Goal: Transaction & Acquisition: Purchase product/service

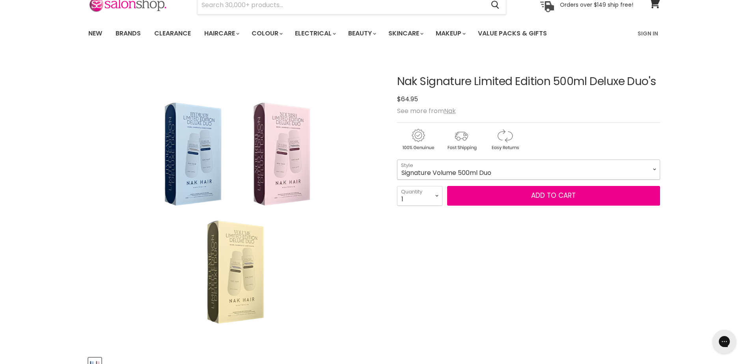
click at [463, 171] on select "Signature Hydrate 500ml Duo Signature Curl 500ml Duo Signature Structure Comple…" at bounding box center [528, 170] width 263 height 20
click at [397, 160] on select "Signature Hydrate 500ml Duo Signature Curl 500ml Duo Signature Structure Comple…" at bounding box center [528, 170] width 263 height 20
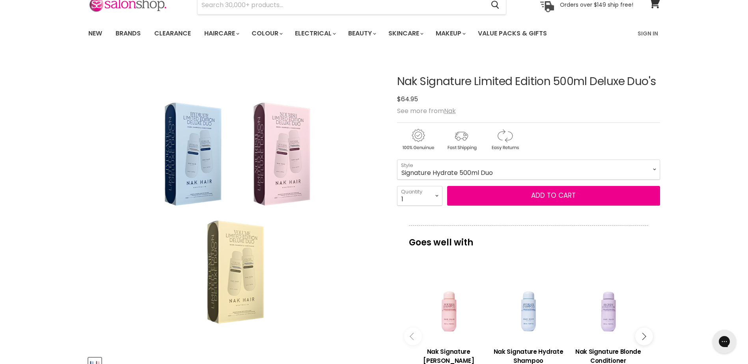
click at [207, 156] on img "Nak Signature Limited Edition 500ml Deluxe Duo's image. Click or Scroll to Zoom." at bounding box center [235, 203] width 172 height 276
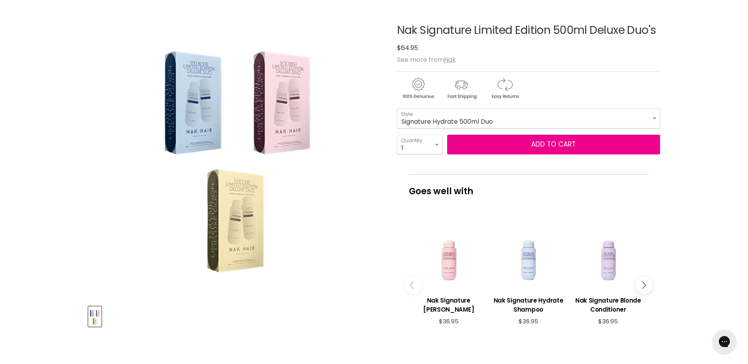
scroll to position [79, 0]
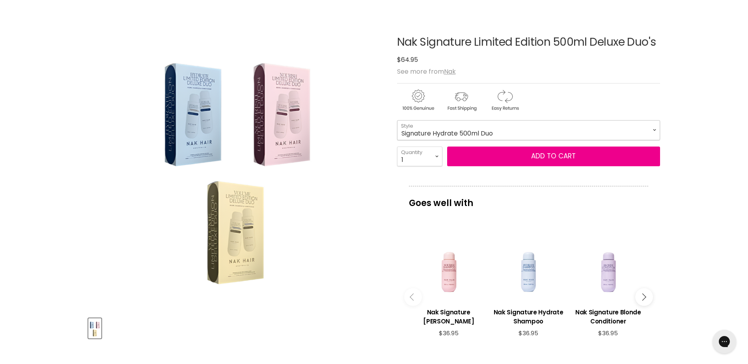
click at [480, 129] on select "Signature Hydrate 500ml Duo Signature Curl 500ml Duo Signature Structure Comple…" at bounding box center [528, 130] width 263 height 20
click at [397, 120] on select "Signature Hydrate 500ml Duo Signature Curl 500ml Duo Signature Structure Comple…" at bounding box center [528, 130] width 263 height 20
select select "Signature Structure Complex 500ml Duo"
